Goal: Information Seeking & Learning: Understand process/instructions

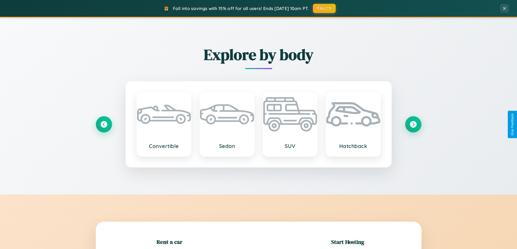
scroll to position [117, 0]
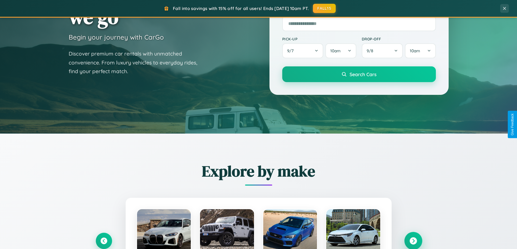
click at [413, 241] on icon at bounding box center [412, 241] width 7 height 7
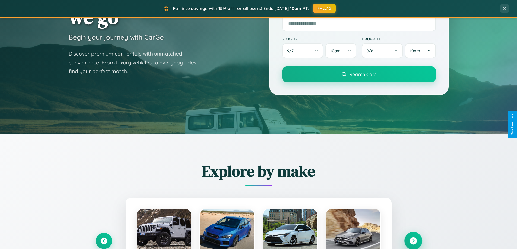
click at [413, 241] on icon at bounding box center [412, 241] width 7 height 7
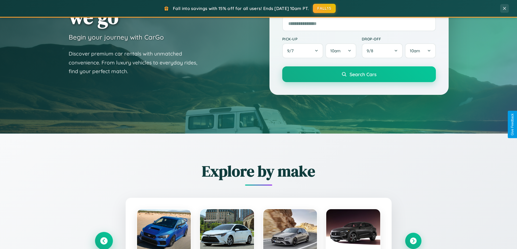
click at [104, 241] on icon at bounding box center [103, 241] width 7 height 7
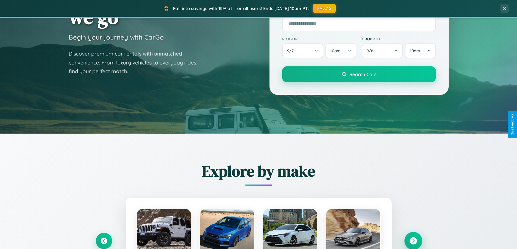
click at [413, 241] on icon at bounding box center [412, 241] width 7 height 7
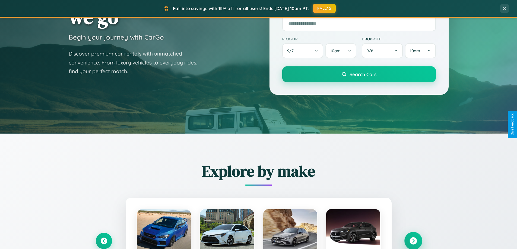
click at [413, 241] on icon at bounding box center [412, 241] width 7 height 7
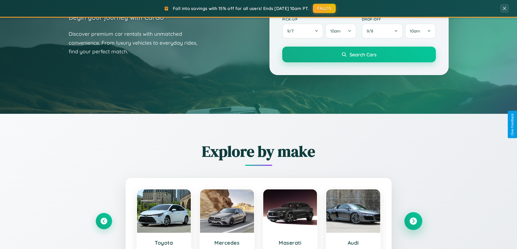
scroll to position [373, 0]
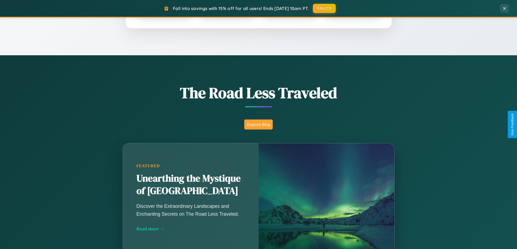
click at [258, 124] on button "Explore Blog" at bounding box center [258, 125] width 28 height 10
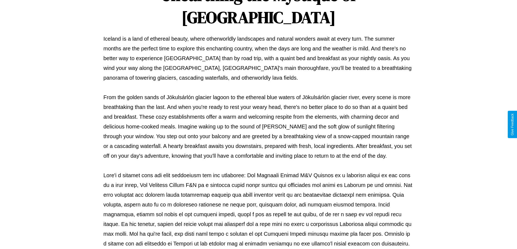
scroll to position [175, 0]
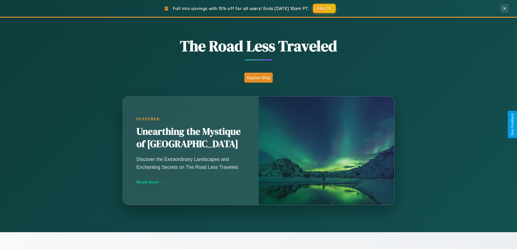
scroll to position [871, 0]
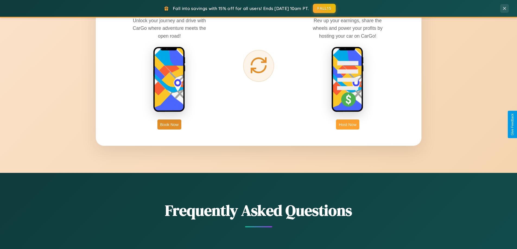
click at [347, 124] on button "Host Now" at bounding box center [347, 125] width 23 height 10
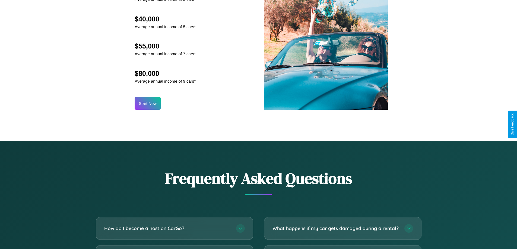
scroll to position [733, 0]
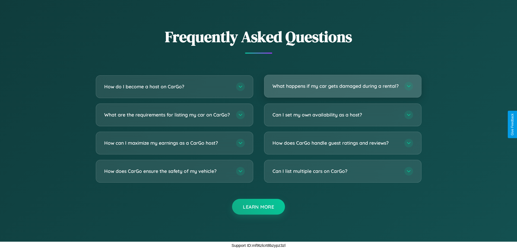
click at [342, 84] on h3 "What happens if my car gets damaged during a rental?" at bounding box center [335, 86] width 126 height 7
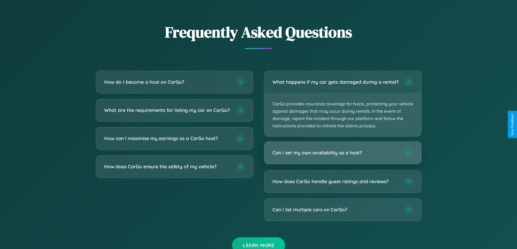
click at [342, 156] on h3 "Can I set my own availability as a host?" at bounding box center [335, 153] width 126 height 7
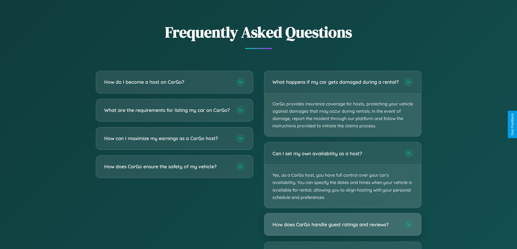
click at [342, 228] on h3 "How does CarGo handle guest ratings and reviews?" at bounding box center [335, 224] width 126 height 7
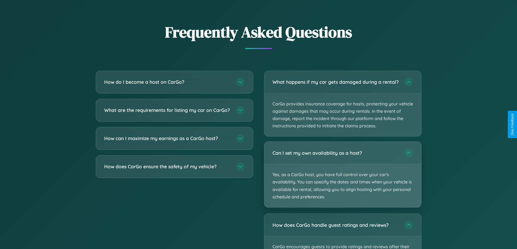
click at [342, 180] on p "Yes, as a CarGo host, you have full control over your car's availability. You c…" at bounding box center [342, 185] width 157 height 43
click at [342, 179] on p "Yes, as a CarGo host, you have full control over your car's availability. You c…" at bounding box center [342, 185] width 157 height 43
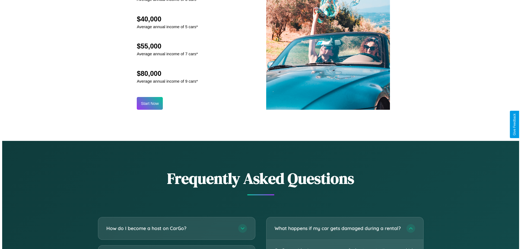
scroll to position [0, 0]
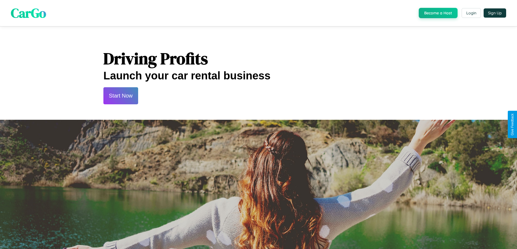
click at [120, 96] on button "Start Now" at bounding box center [120, 95] width 35 height 17
